Goal: Transaction & Acquisition: Download file/media

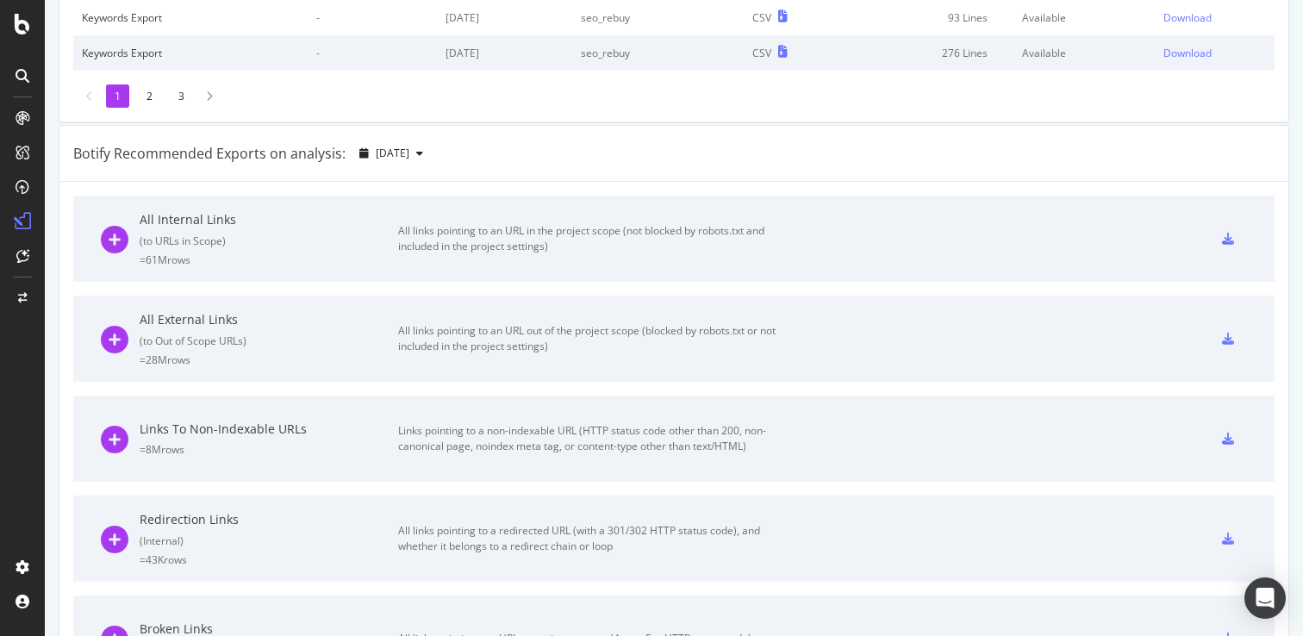
scroll to position [484, 0]
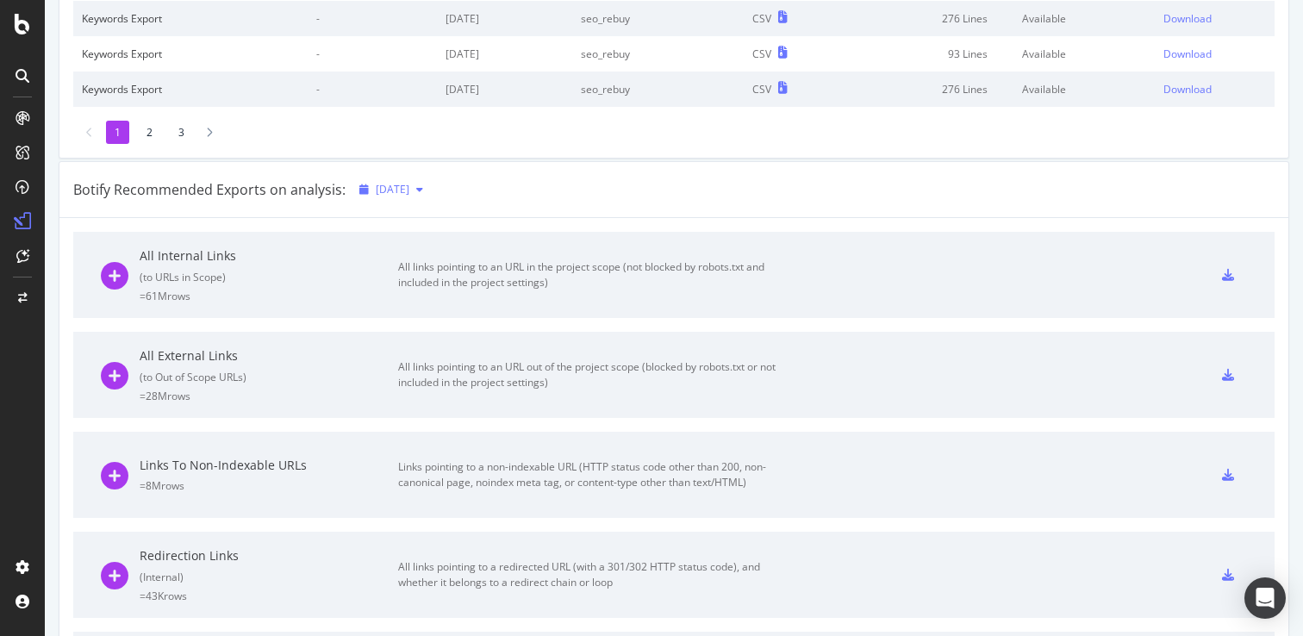
click at [430, 181] on div "[DATE]" at bounding box center [392, 190] width 78 height 26
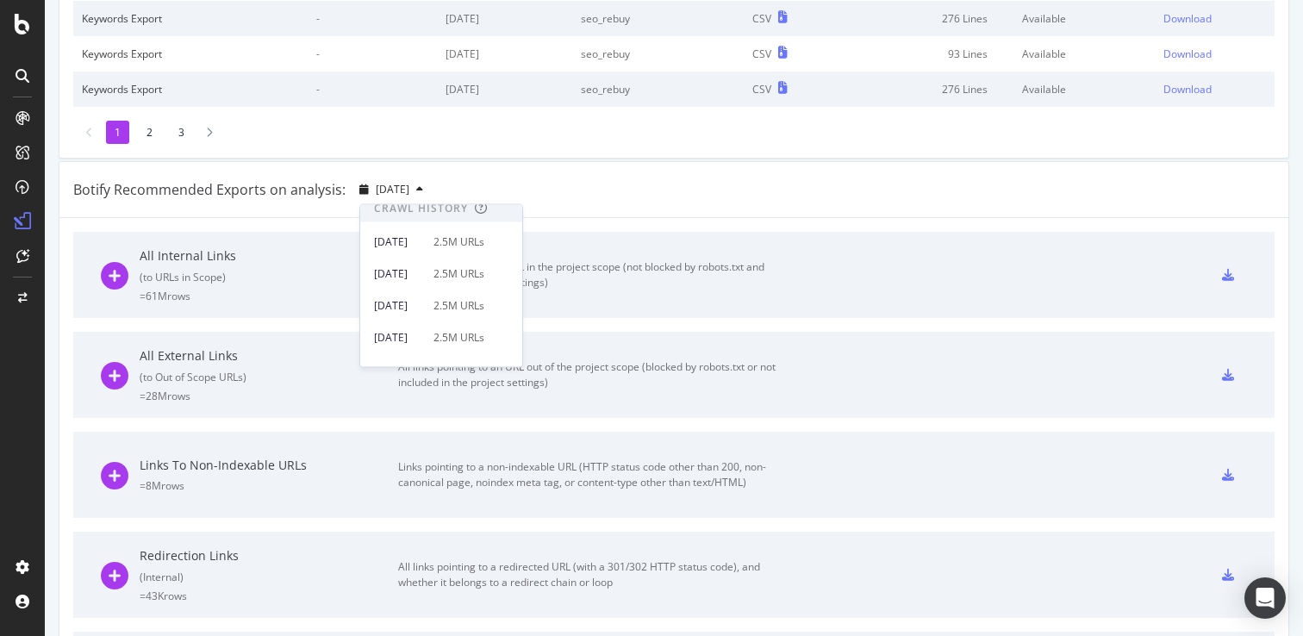
scroll to position [373, 0]
click at [445, 310] on div "[DATE] 2.5M URLs" at bounding box center [441, 321] width 162 height 25
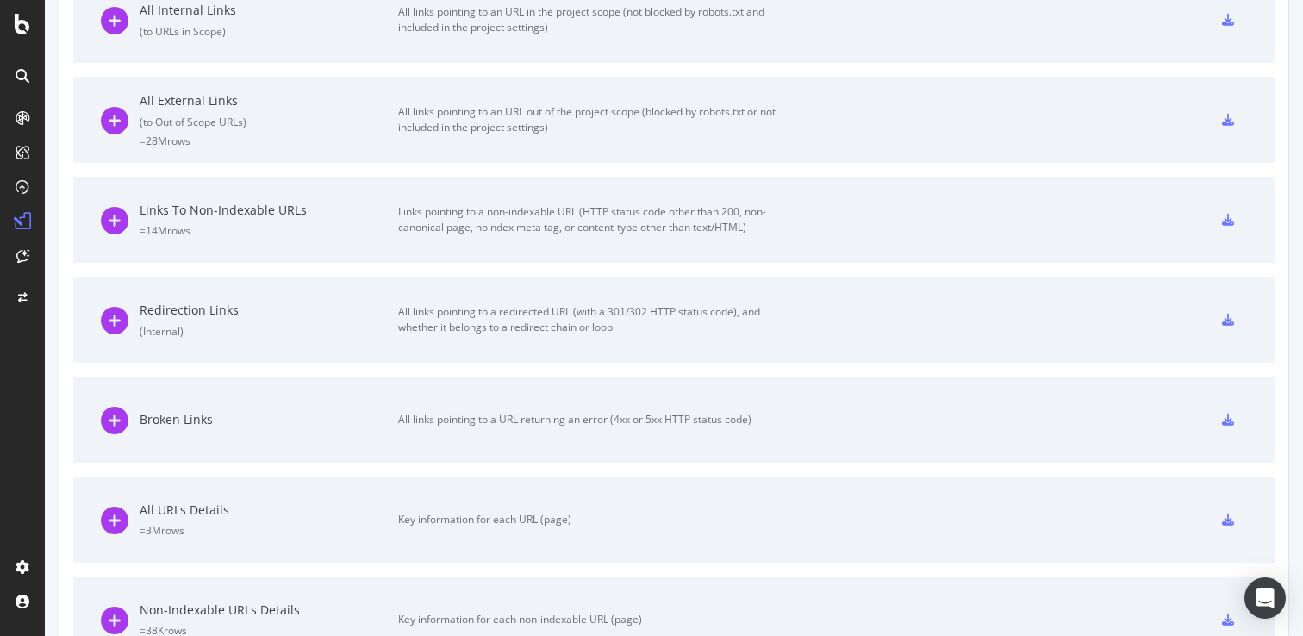
scroll to position [787, 0]
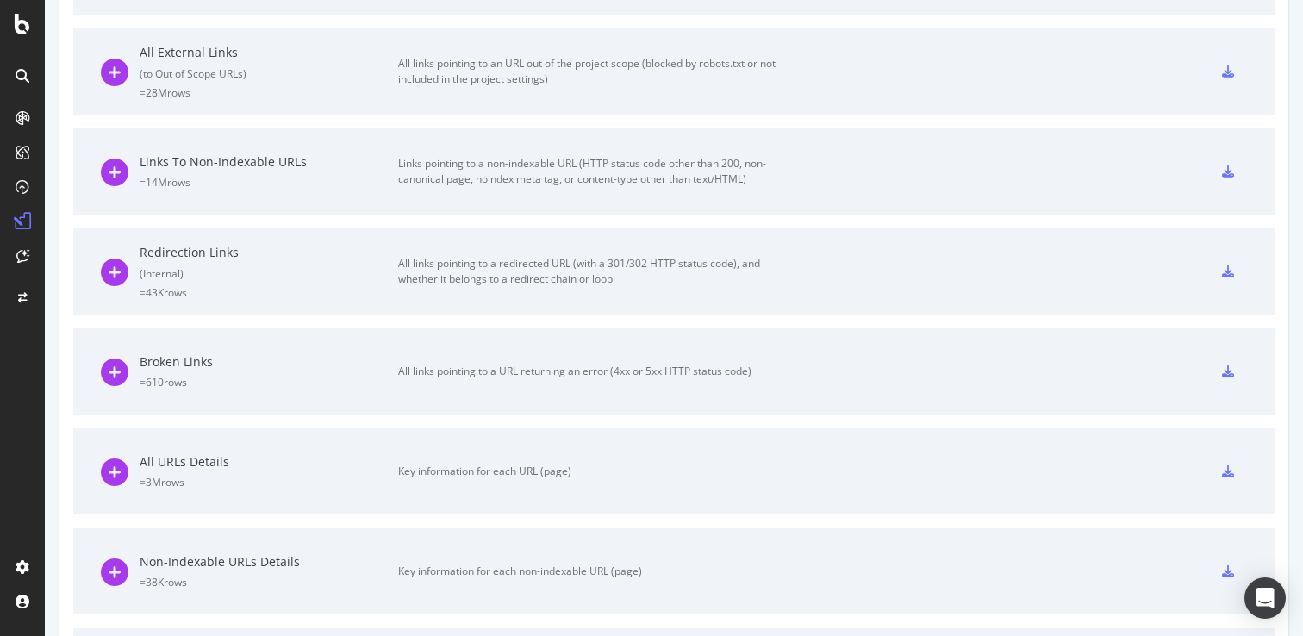
click at [1240, 471] on div at bounding box center [1228, 472] width 38 height 28
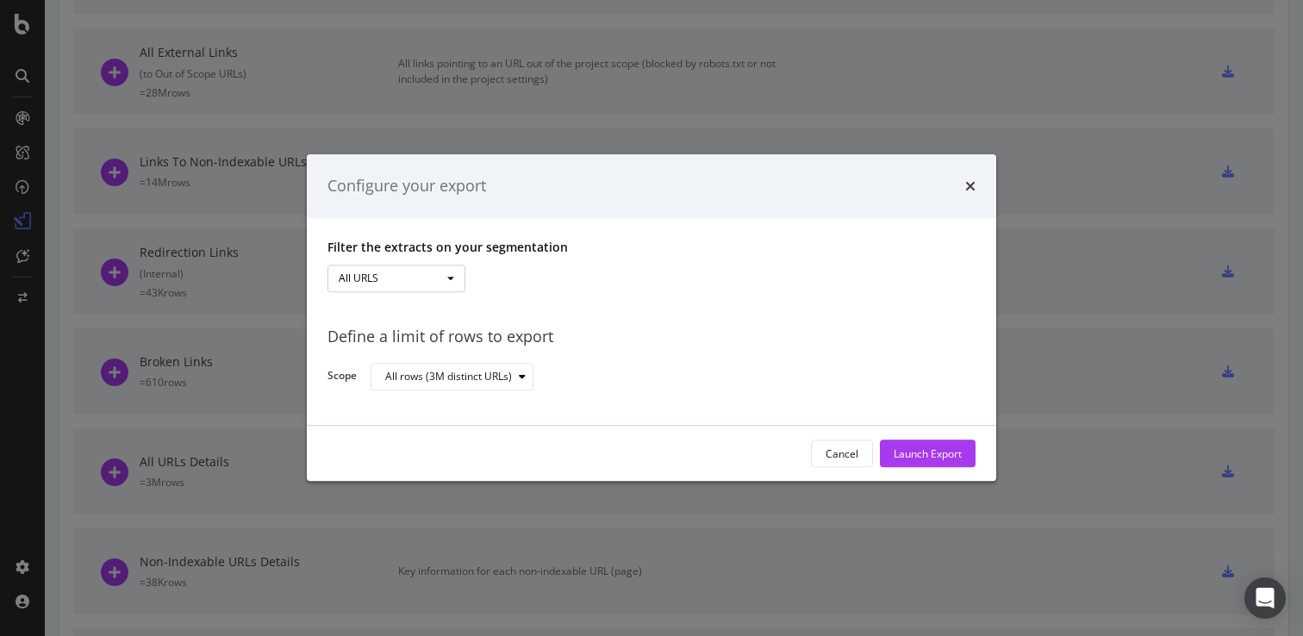
click at [434, 276] on button "All URLS" at bounding box center [397, 279] width 138 height 28
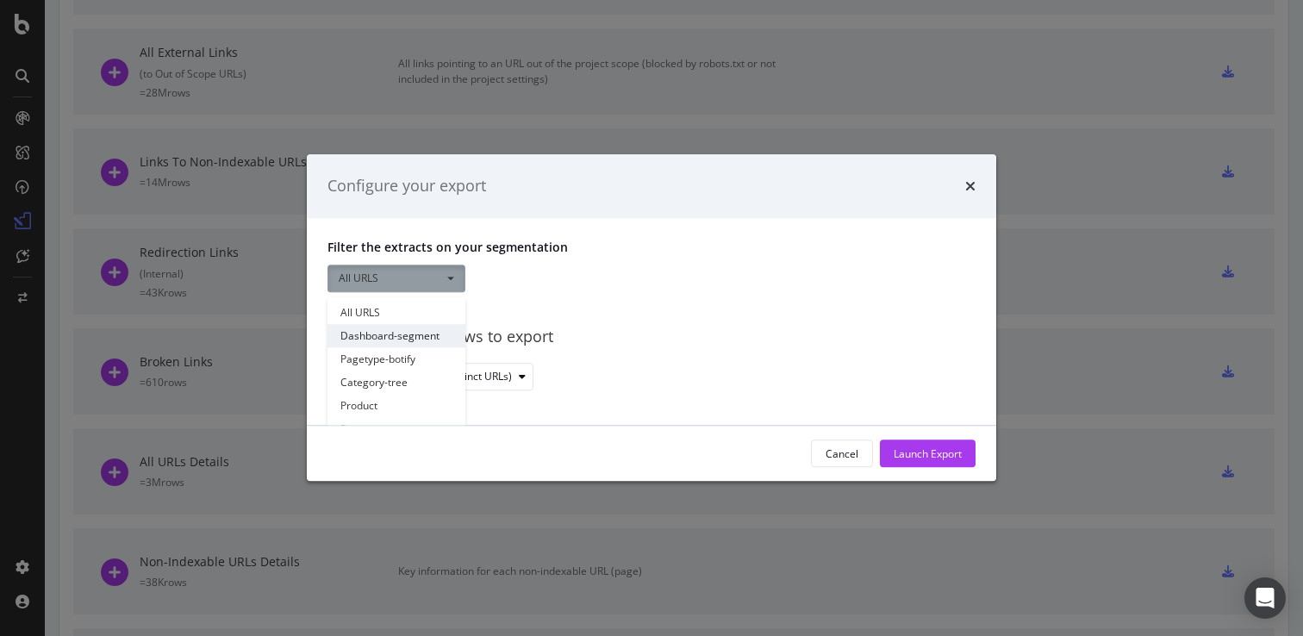
click at [423, 328] on link "Dashboard-segment" at bounding box center [397, 335] width 138 height 23
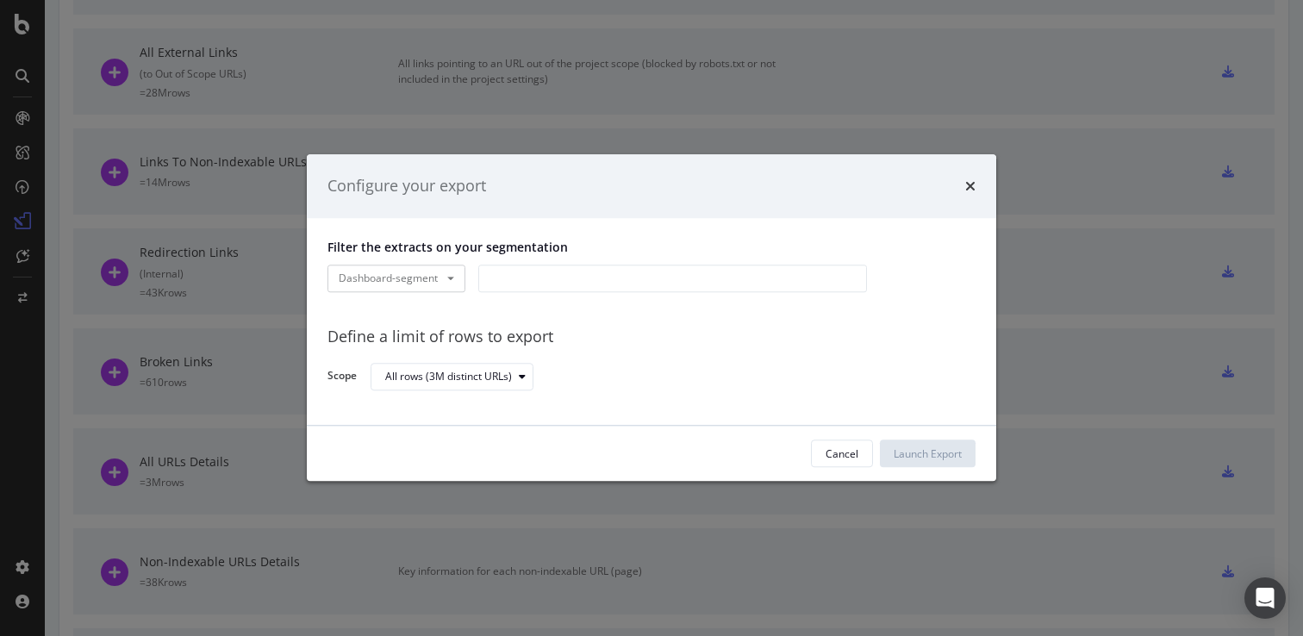
click at [591, 278] on div "modal" at bounding box center [672, 279] width 389 height 28
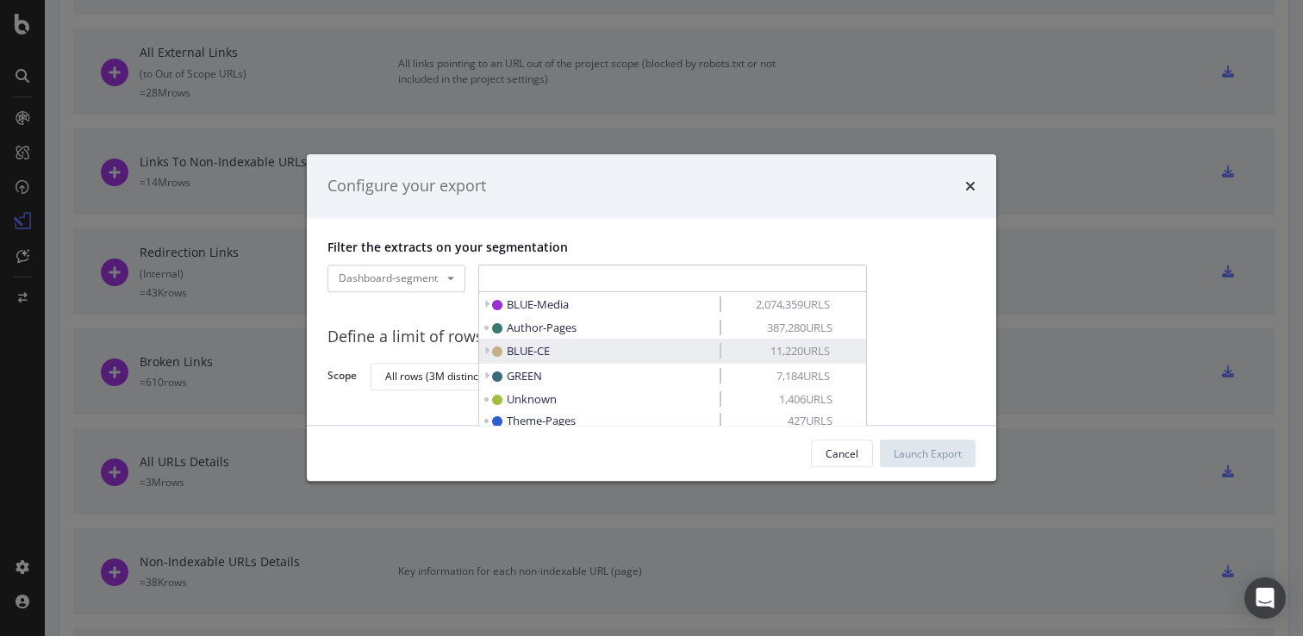
click at [569, 344] on span "BLUE-CE" at bounding box center [603, 351] width 222 height 16
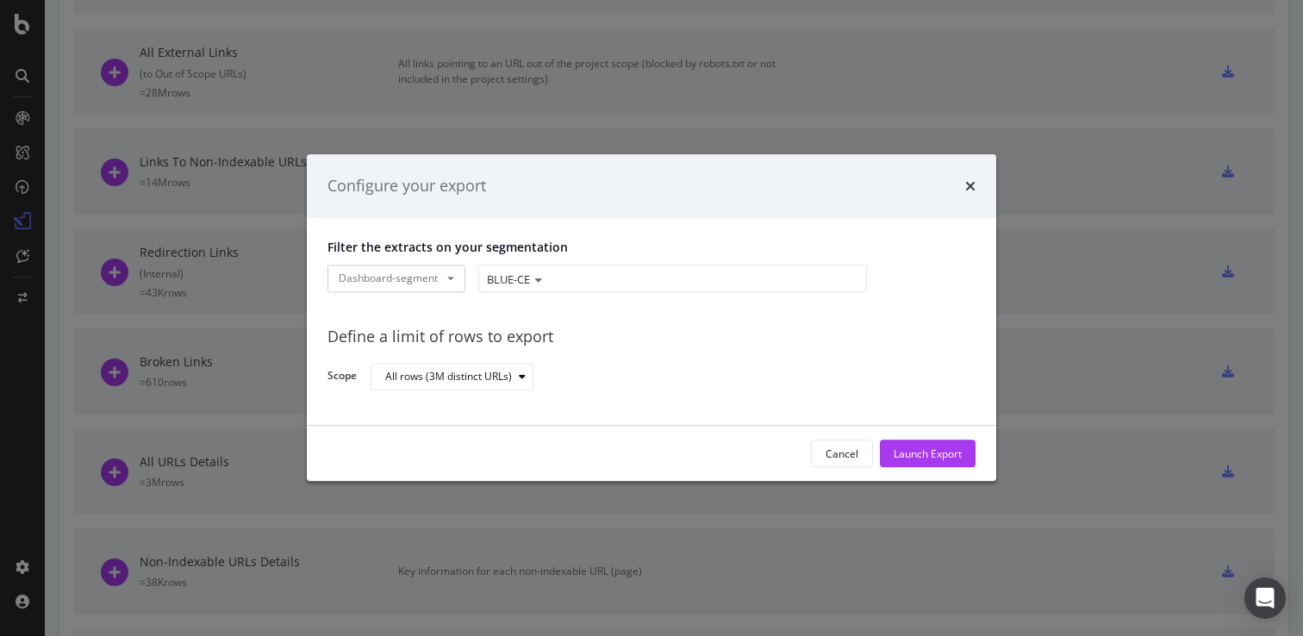
click at [514, 283] on span "BLUE-CE" at bounding box center [508, 279] width 43 height 16
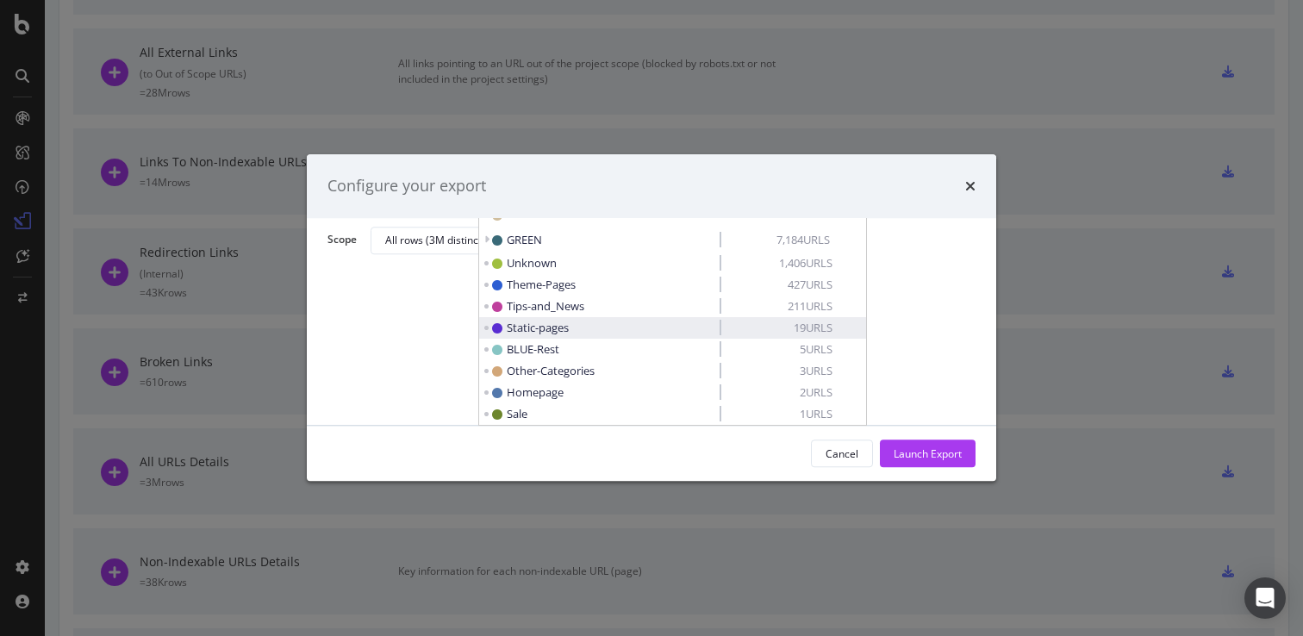
scroll to position [0, 0]
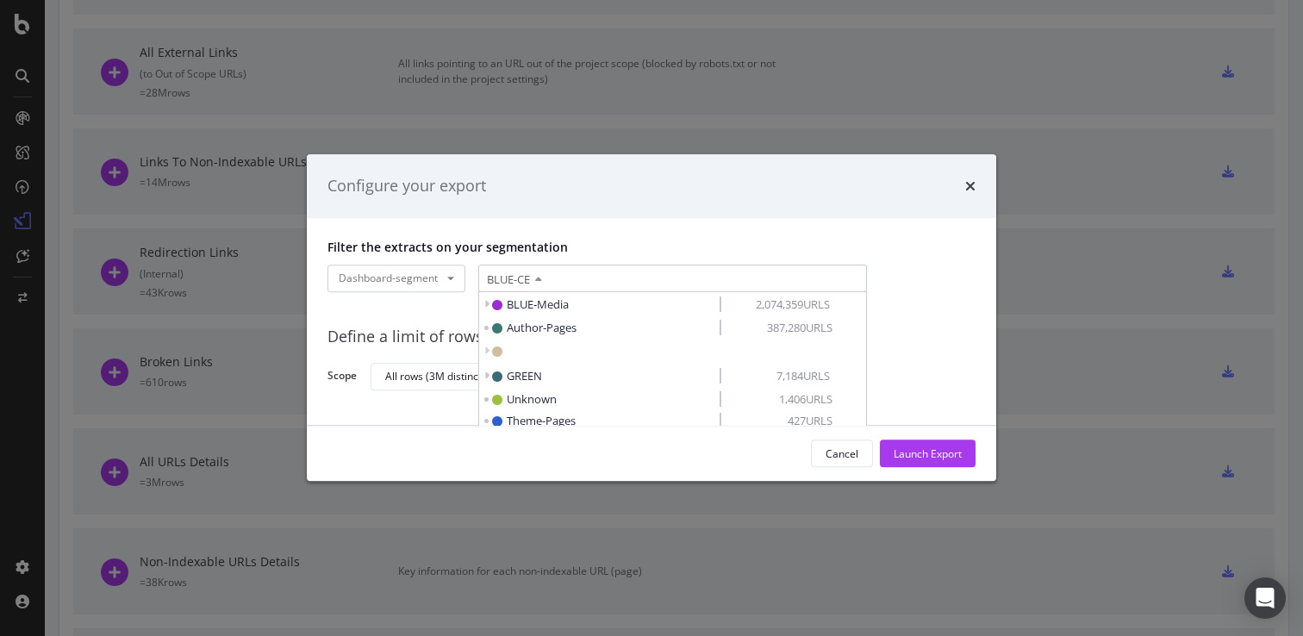
click at [540, 280] on icon "modal" at bounding box center [536, 280] width 12 height 10
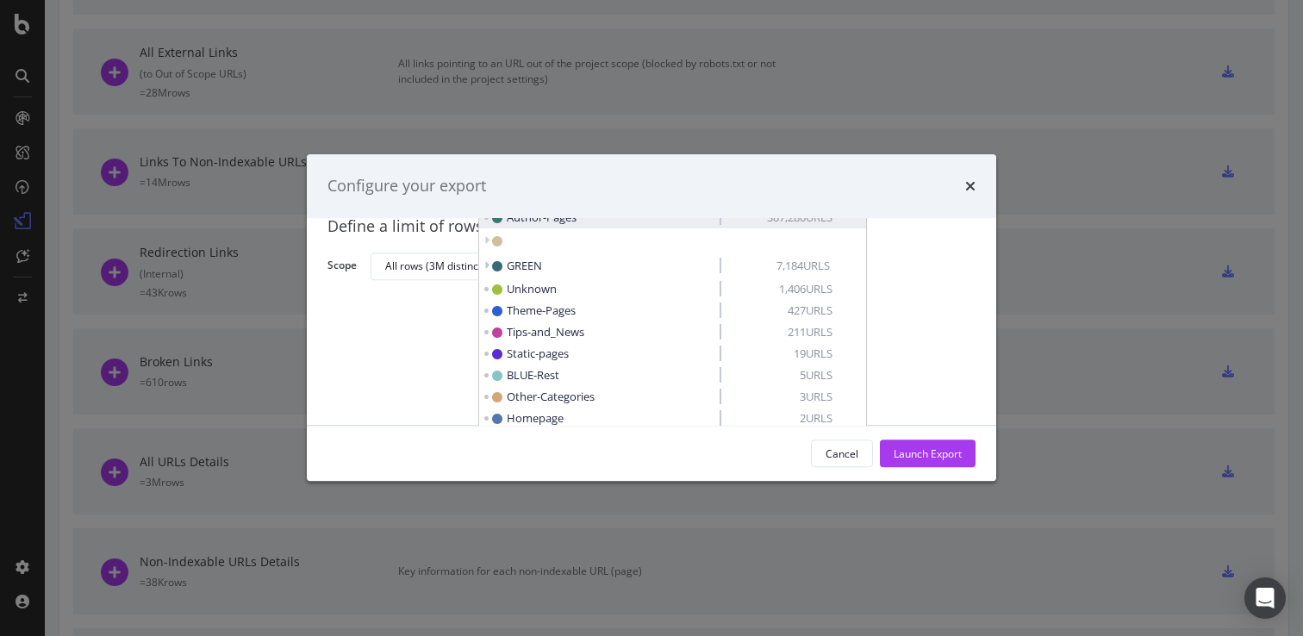
scroll to position [136, 0]
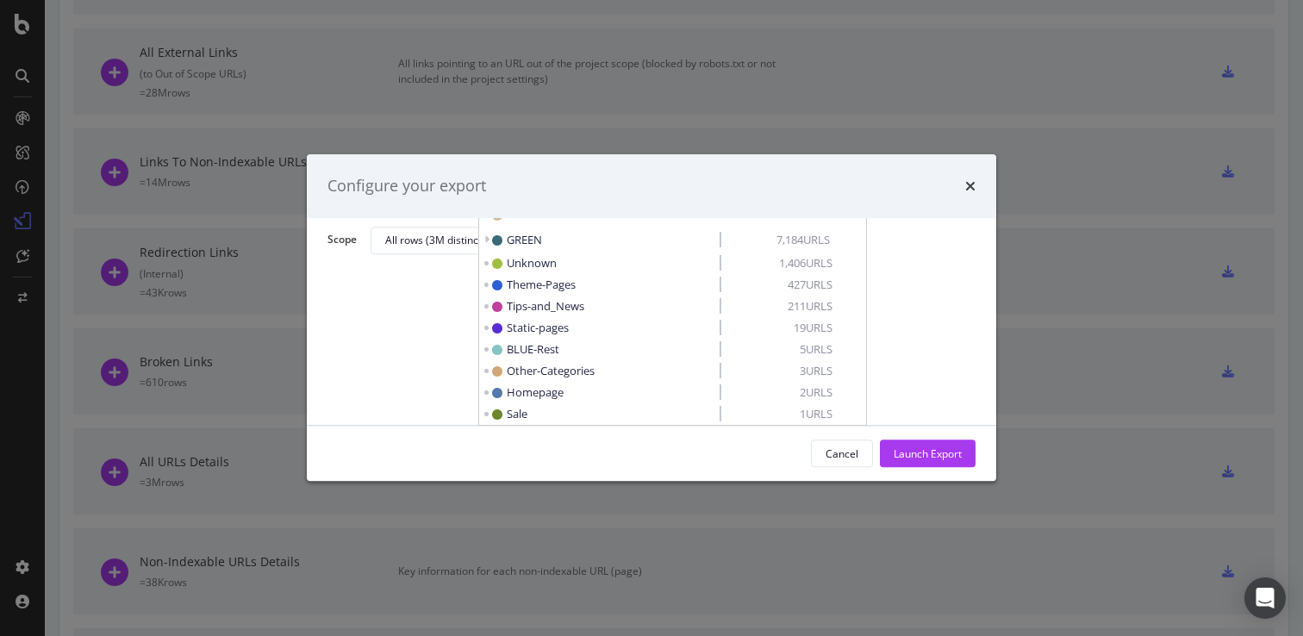
click at [916, 352] on div "Filter the extracts on your segmentation Dashboard-segment All URLS Dashboard-s…" at bounding box center [651, 322] width 689 height 208
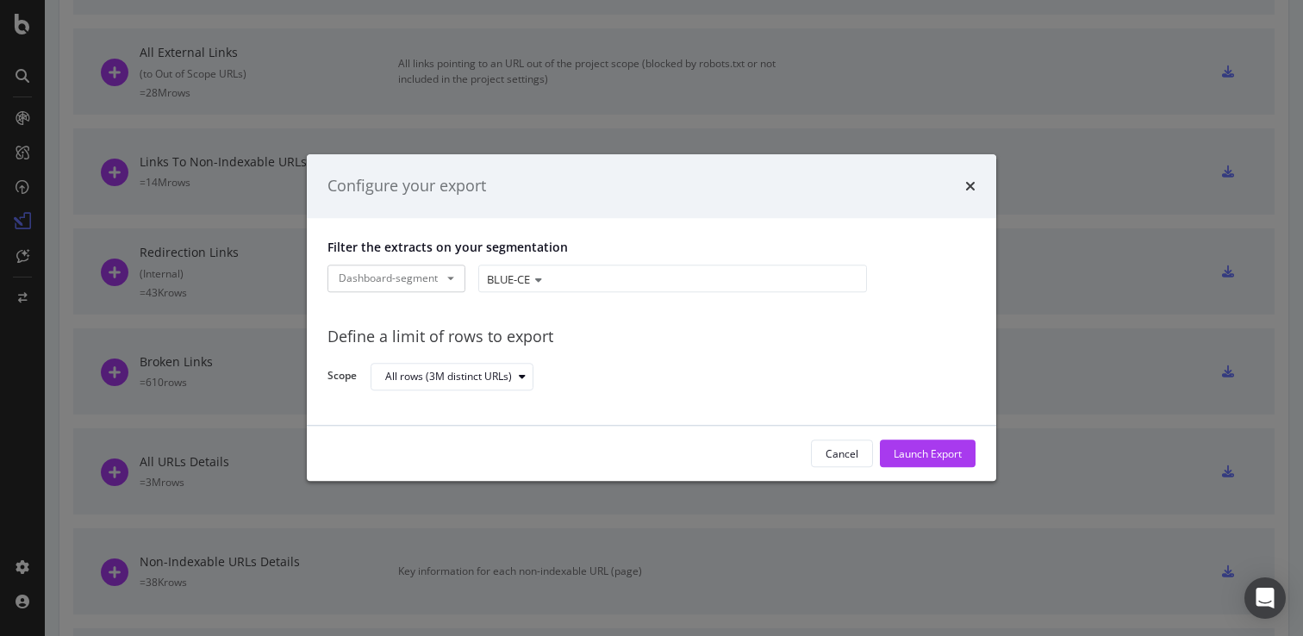
scroll to position [0, 0]
click at [924, 450] on div "Launch Export" at bounding box center [928, 453] width 68 height 15
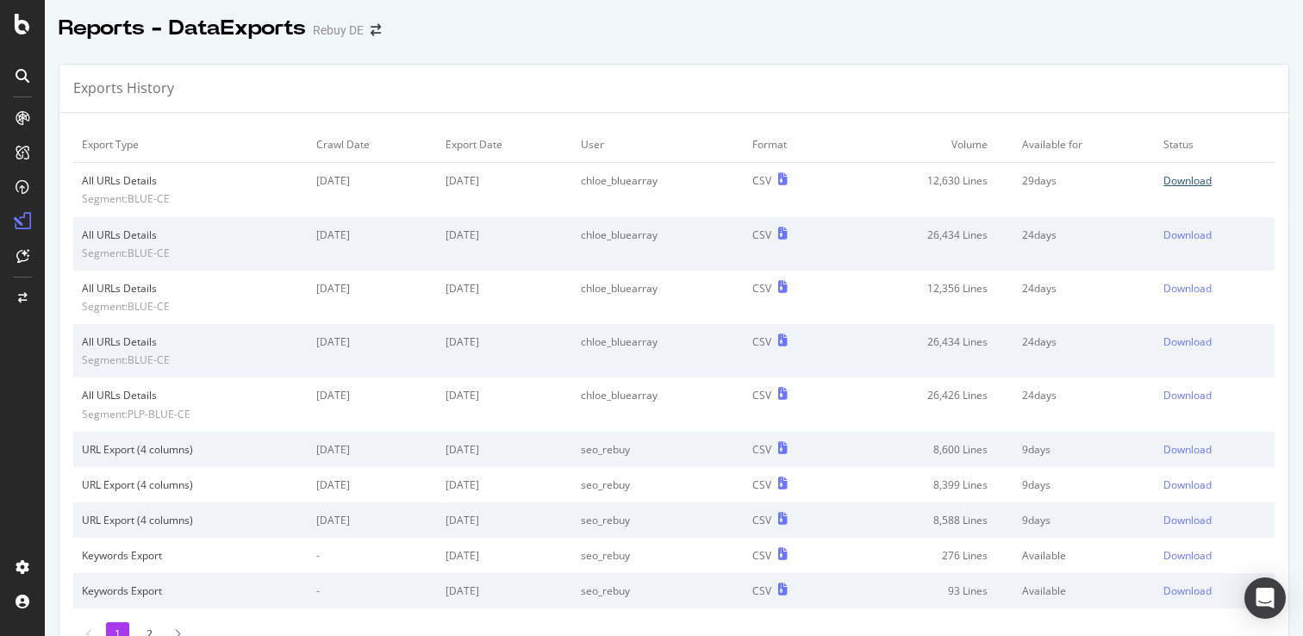
click at [1176, 182] on div "Download" at bounding box center [1188, 180] width 48 height 15
